Goal: Check status: Check status

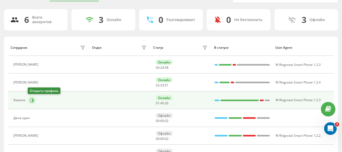
click at [30, 99] on icon at bounding box center [32, 100] width 4 height 4
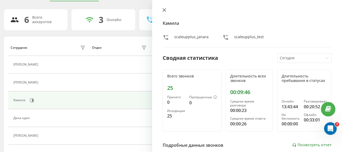
click at [166, 12] on button at bounding box center [164, 10] width 7 height 5
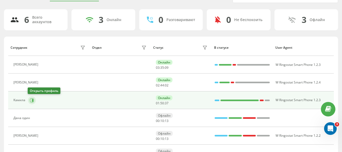
click at [32, 100] on icon at bounding box center [32, 100] width 1 height 3
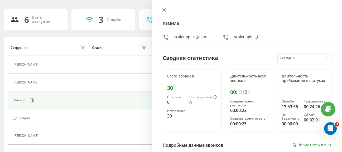
click at [166, 9] on icon at bounding box center [165, 10] width 4 height 4
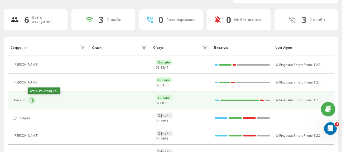
click at [30, 98] on icon at bounding box center [32, 100] width 4 height 4
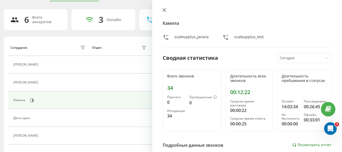
click at [164, 10] on icon at bounding box center [164, 9] width 3 height 3
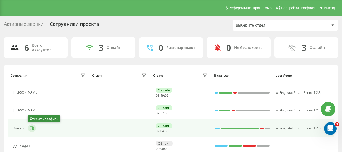
click at [33, 128] on icon at bounding box center [32, 128] width 1 height 3
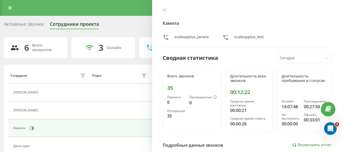
click at [161, 9] on div "[PERSON_NAME] scaleupplus_janara scaleupplus_test Сводная статистика [DATE] Все…" at bounding box center [247, 76] width 190 height 152
click at [163, 9] on icon at bounding box center [165, 10] width 4 height 4
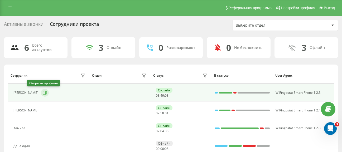
click at [43, 91] on icon at bounding box center [45, 93] width 4 height 4
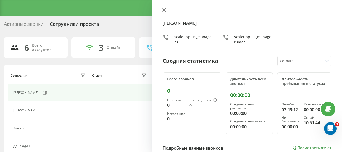
click at [165, 9] on icon at bounding box center [165, 10] width 4 height 4
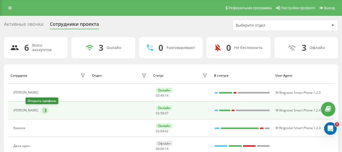
click at [41, 111] on button at bounding box center [45, 111] width 8 height 8
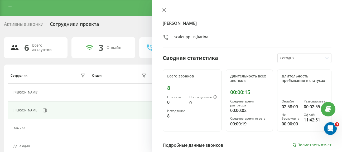
click at [168, 10] on button at bounding box center [164, 10] width 7 height 5
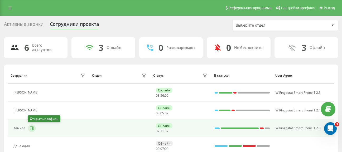
click at [32, 129] on icon at bounding box center [32, 128] width 1 height 3
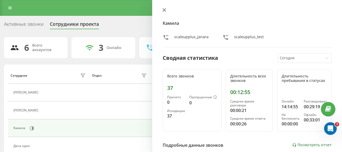
click at [163, 9] on icon at bounding box center [165, 10] width 4 height 4
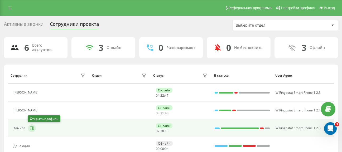
click at [30, 129] on icon at bounding box center [32, 128] width 4 height 4
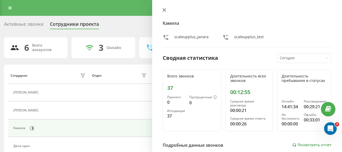
click at [162, 12] on button at bounding box center [164, 10] width 7 height 5
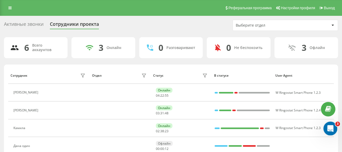
click at [328, 127] on icon "Открыть службу сообщений Intercom" at bounding box center [330, 128] width 9 height 9
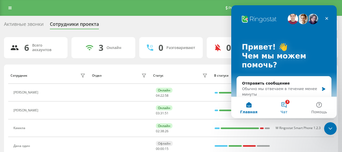
click at [285, 109] on button "3 Чат" at bounding box center [283, 107] width 35 height 21
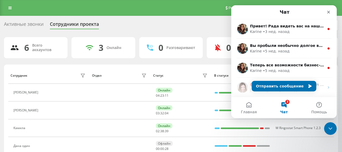
click at [207, 29] on div "Активные звонки Сотрудники проекта Выберите отдел" at bounding box center [171, 25] width 334 height 11
